Goal: Transaction & Acquisition: Purchase product/service

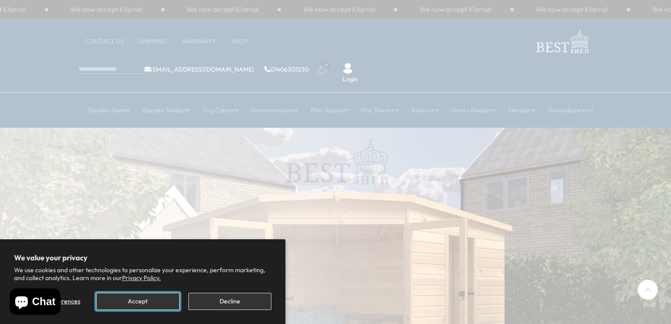
click at [142, 300] on button "Accept" at bounding box center [137, 301] width 83 height 17
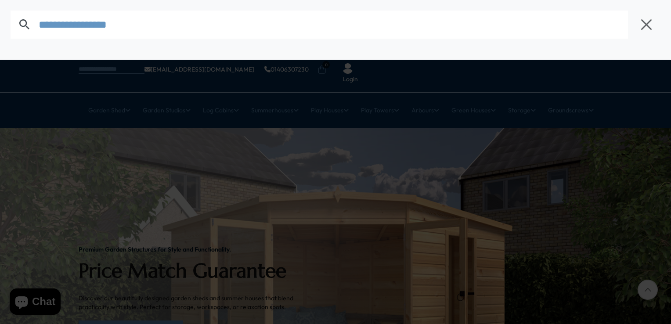
click at [91, 29] on input "text" at bounding box center [334, 25] width 590 height 28
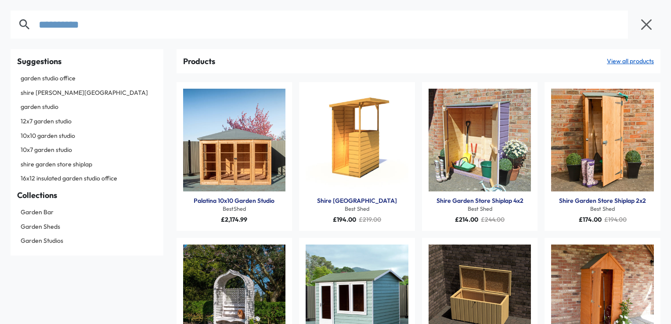
type input "**********"
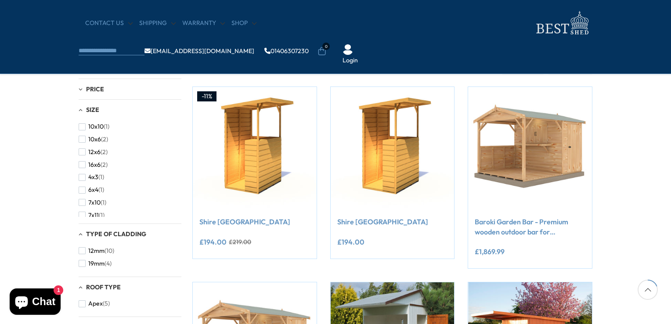
scroll to position [220, 0]
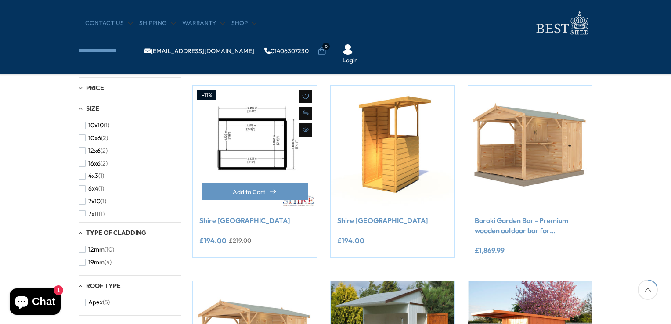
click at [272, 159] on img at bounding box center [255, 148] width 124 height 124
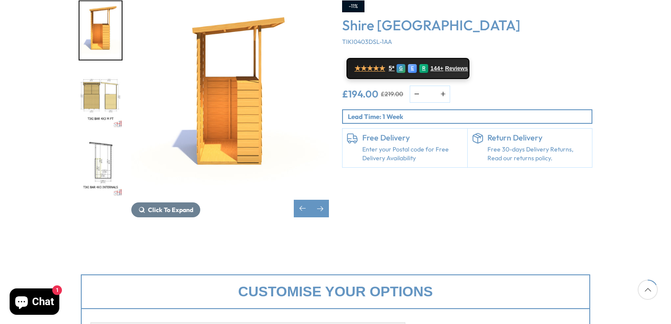
scroll to position [176, 0]
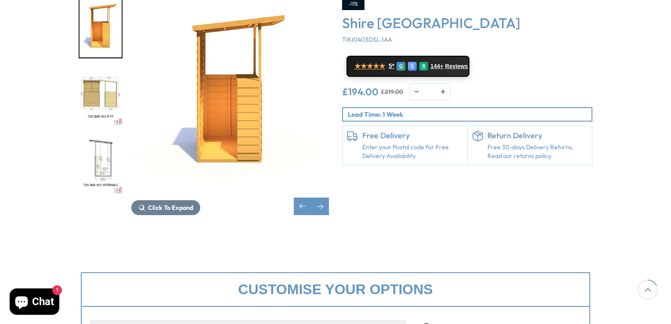
click at [423, 143] on link "Enter your Postal code for Free Delivery Availability" at bounding box center [413, 151] width 101 height 17
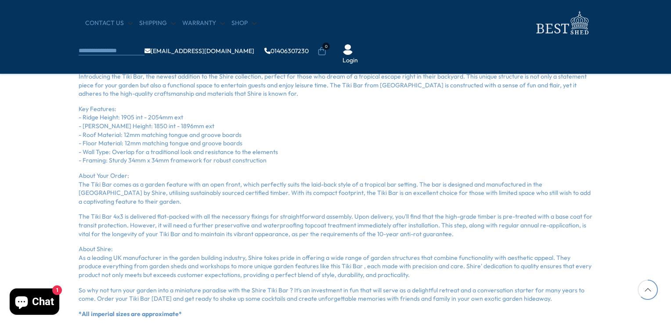
scroll to position [571, 0]
